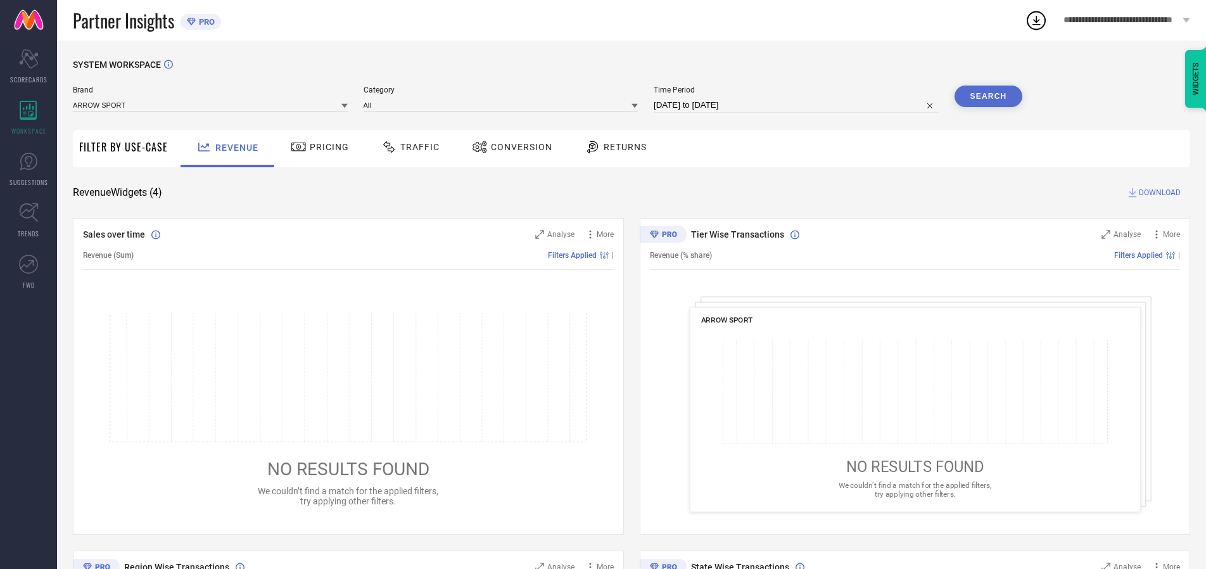
click at [407, 147] on span "Traffic" at bounding box center [419, 147] width 39 height 10
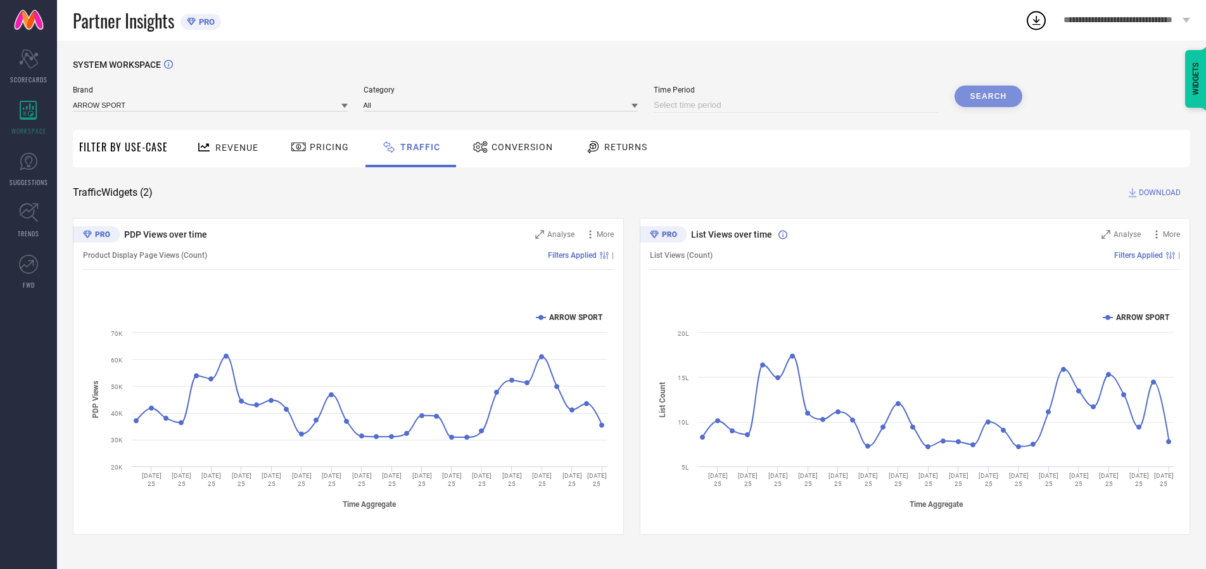
click at [798, 105] on input at bounding box center [796, 105] width 285 height 15
select select "7"
select select "2025"
select select "8"
select select "2025"
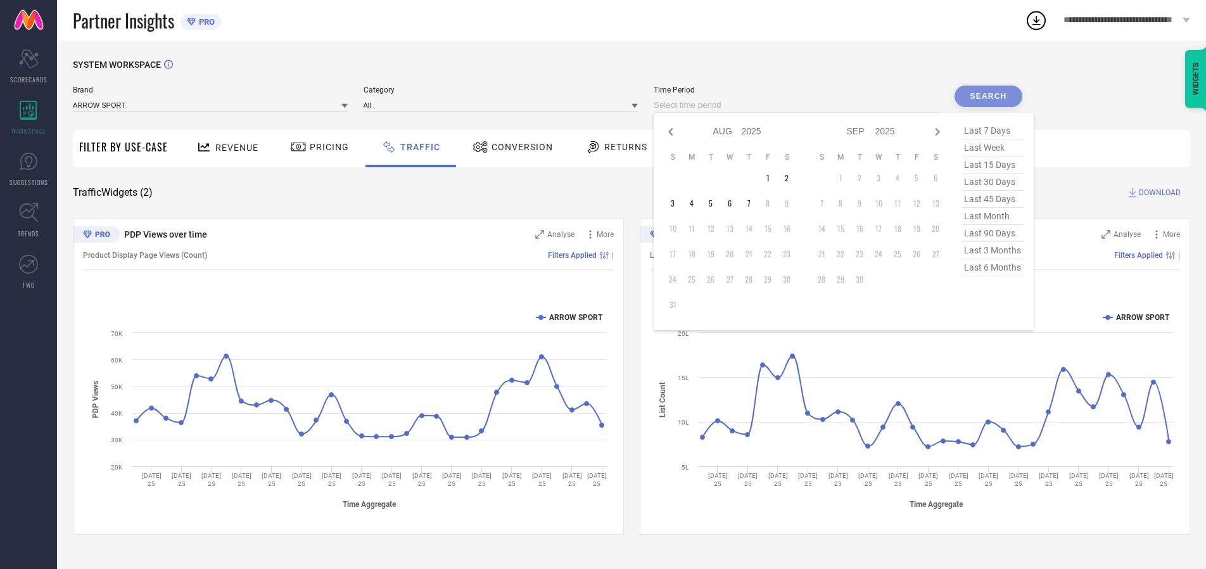
click at [714, 203] on td "5" at bounding box center [710, 203] width 19 height 19
type input "[DATE] to [DATE]"
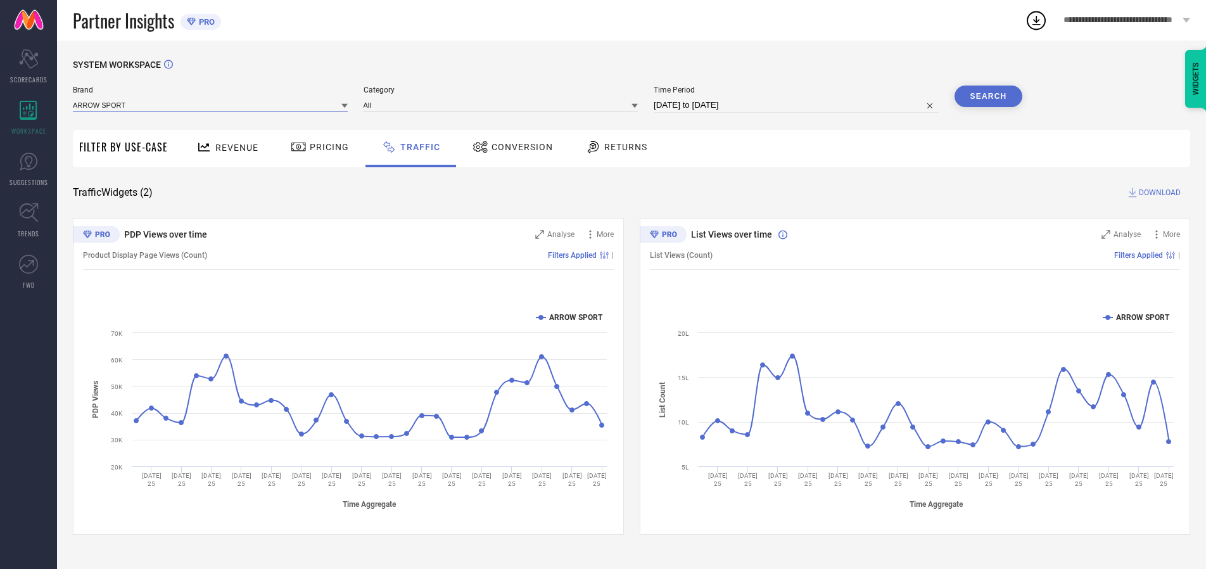
click at [211, 104] on input at bounding box center [210, 104] width 275 height 13
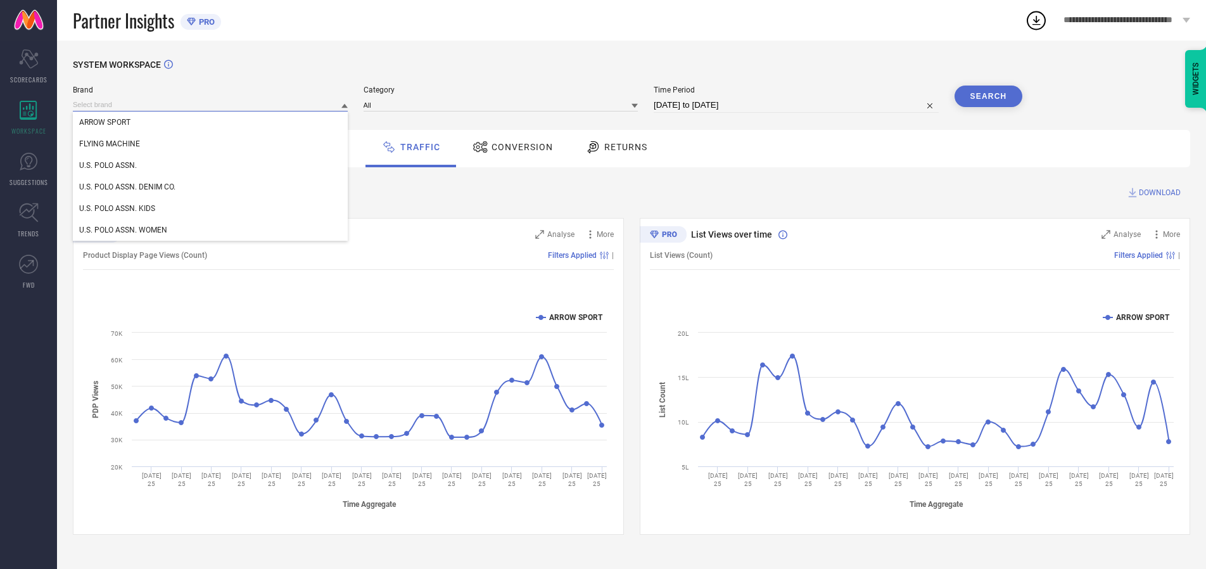
click at [211, 104] on input at bounding box center [210, 104] width 275 height 13
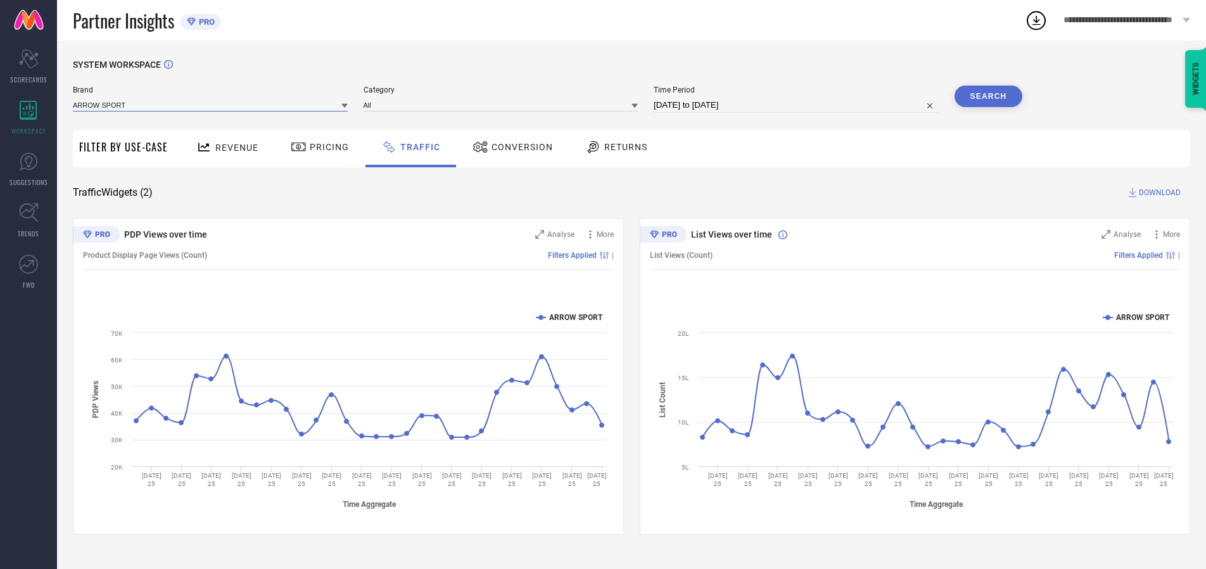
click at [211, 104] on input at bounding box center [210, 104] width 275 height 13
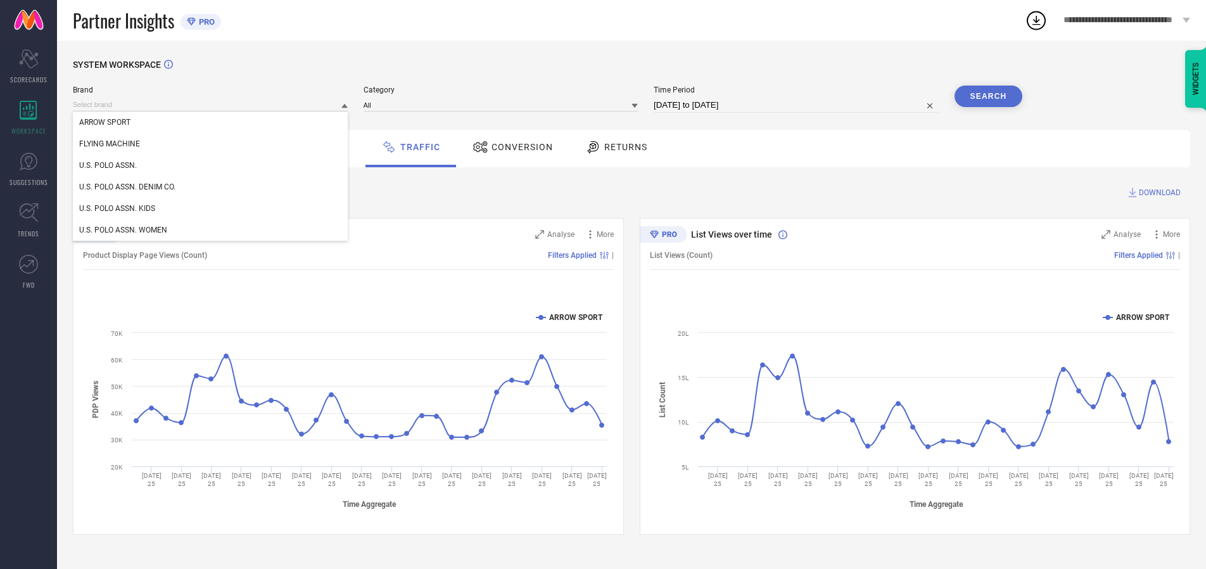
click at [211, 165] on div "U.S. POLO ASSN." at bounding box center [210, 166] width 275 height 22
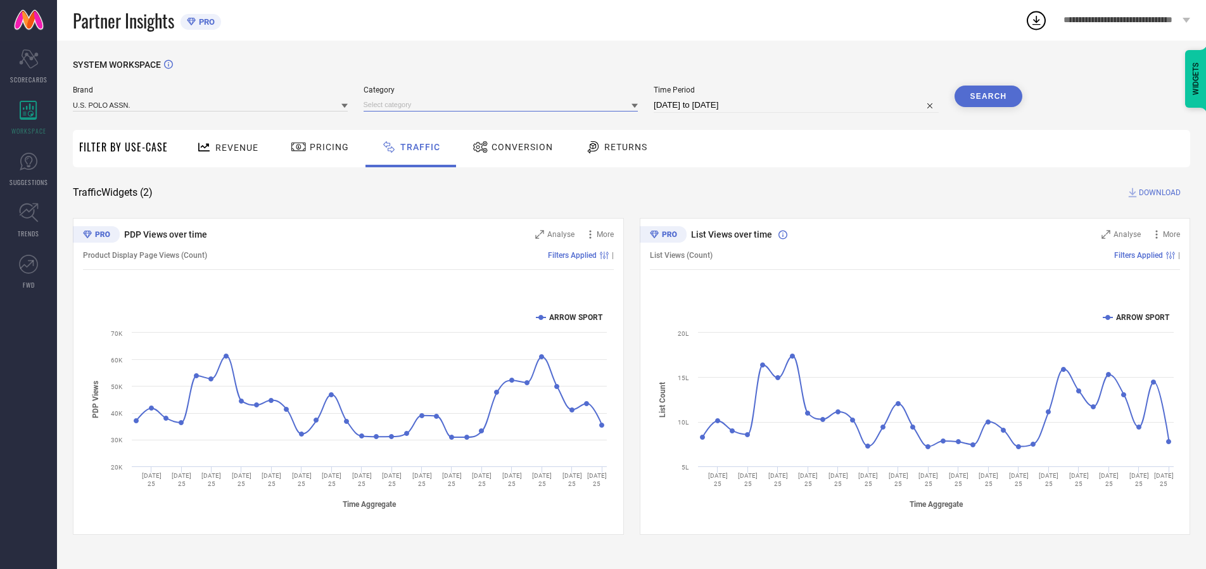
click at [503, 104] on input at bounding box center [501, 104] width 275 height 13
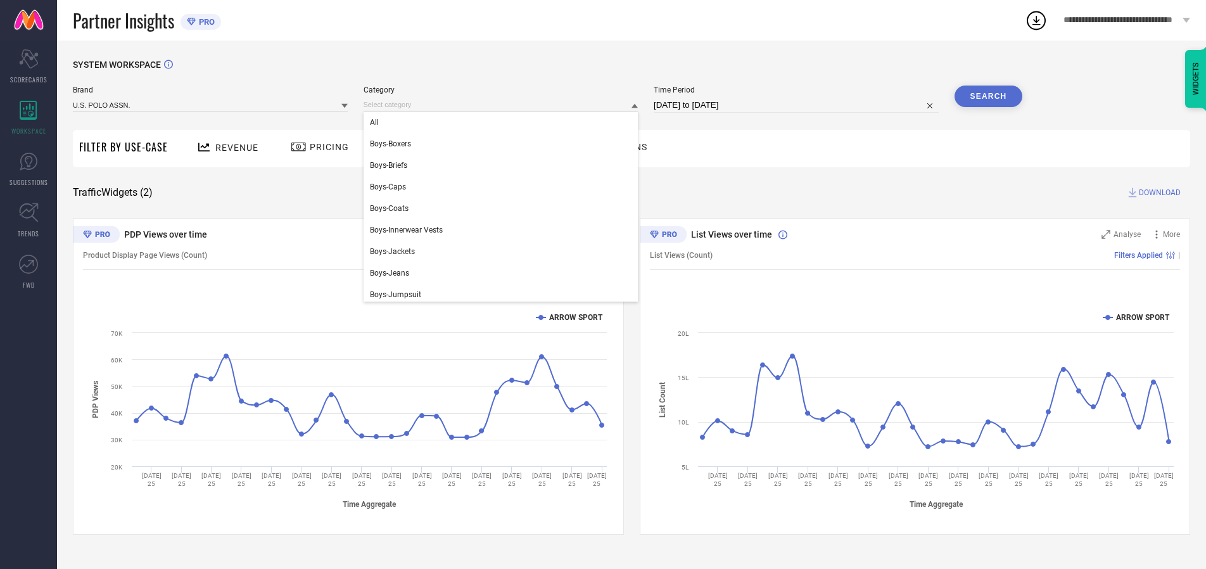
click at [503, 122] on div "All" at bounding box center [501, 122] width 275 height 22
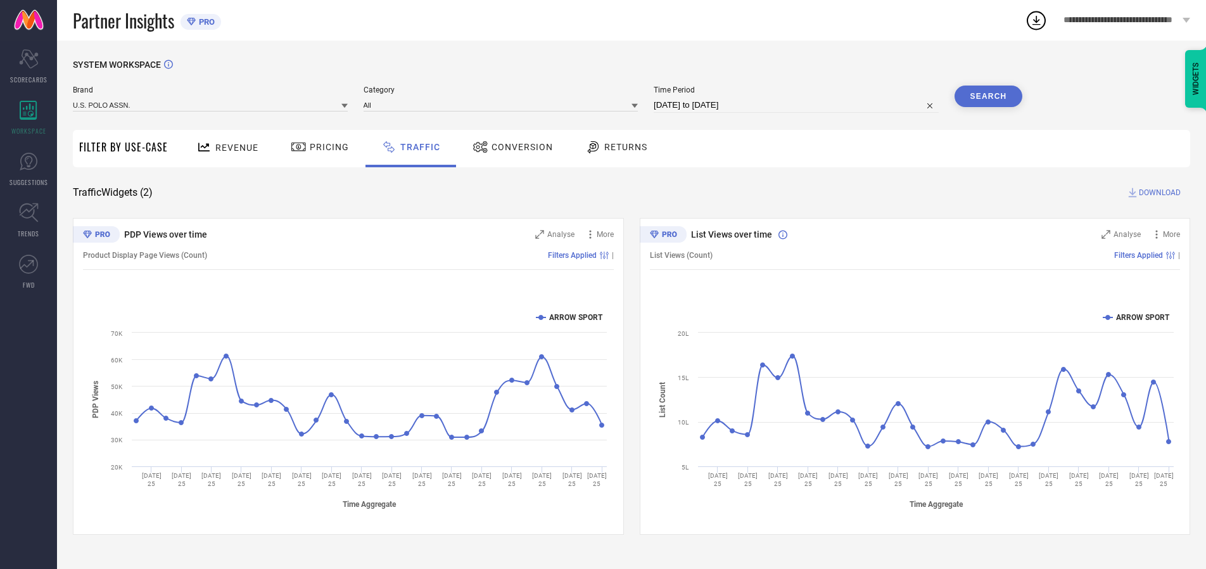
click at [988, 96] on button "Search" at bounding box center [988, 96] width 68 height 22
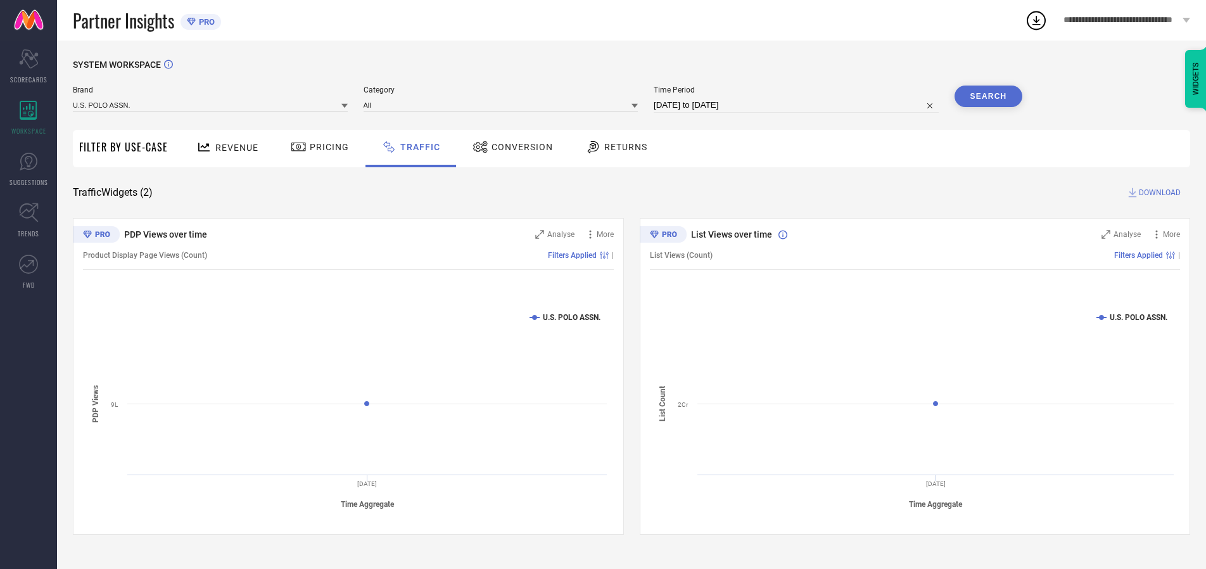
click at [1158, 193] on span "DOWNLOAD" at bounding box center [1160, 192] width 42 height 13
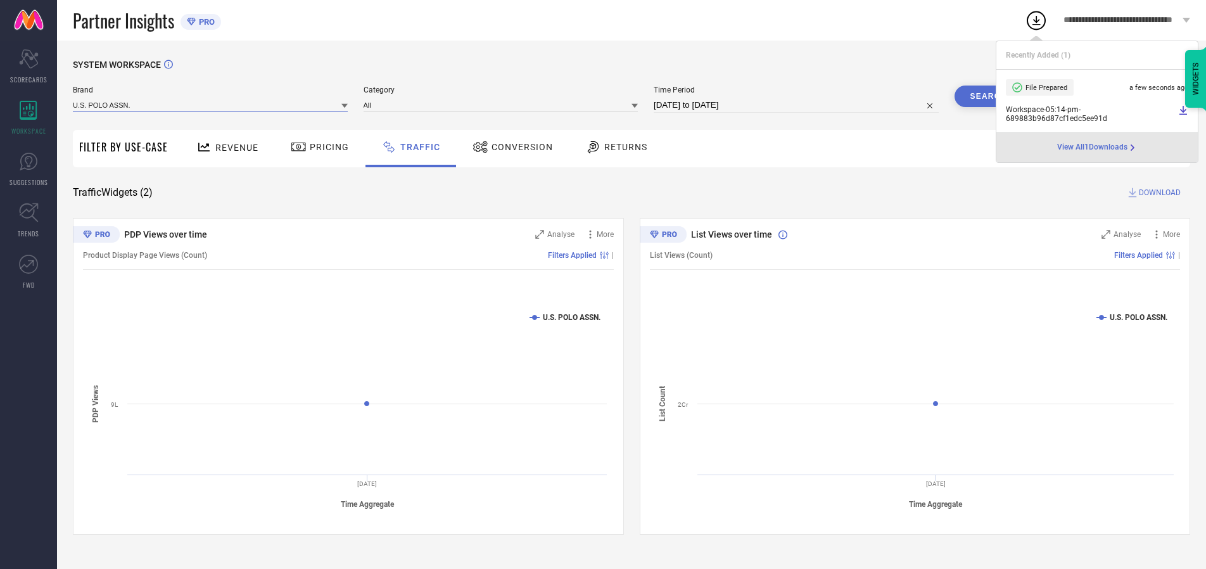
click at [211, 104] on input at bounding box center [210, 104] width 275 height 13
